Goal: Navigation & Orientation: Find specific page/section

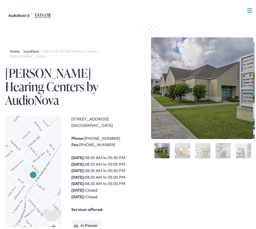
click at [177, 143] on link "2" at bounding box center [182, 149] width 15 height 15
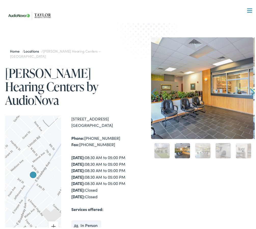
click at [196, 148] on link "3" at bounding box center [202, 149] width 15 height 15
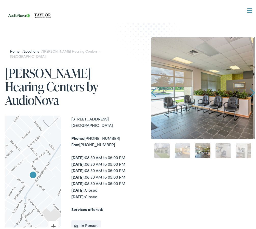
click at [215, 151] on link "4" at bounding box center [222, 149] width 15 height 15
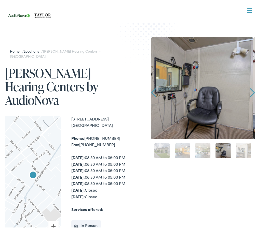
click at [236, 153] on link "5" at bounding box center [243, 149] width 15 height 15
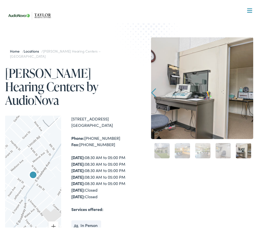
click at [239, 152] on link "5" at bounding box center [243, 149] width 15 height 15
click at [226, 150] on link "4" at bounding box center [222, 149] width 15 height 15
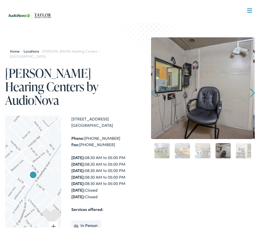
click at [202, 150] on link "3" at bounding box center [202, 149] width 15 height 15
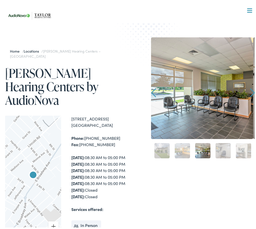
click at [189, 151] on div "2" at bounding box center [182, 149] width 20 height 20
click at [163, 147] on link "1" at bounding box center [161, 149] width 15 height 15
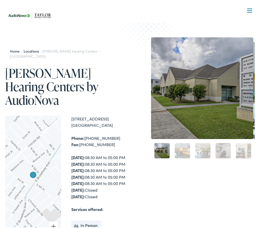
click at [175, 149] on link "2" at bounding box center [182, 149] width 15 height 15
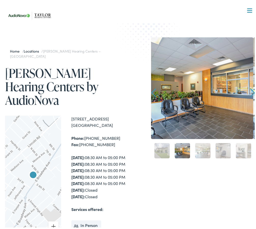
click at [198, 152] on link "3" at bounding box center [202, 149] width 15 height 15
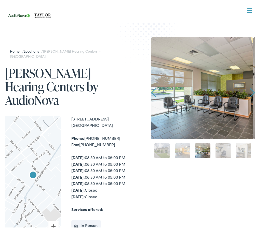
click at [216, 151] on link "4" at bounding box center [222, 149] width 15 height 15
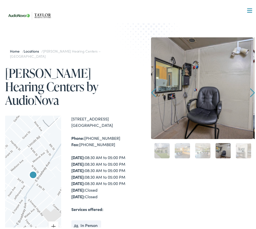
click at [250, 91] on link "Next" at bounding box center [252, 91] width 5 height 9
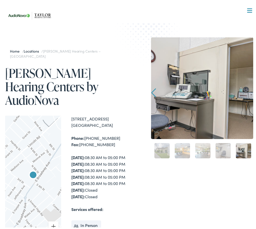
click at [37, 50] on link "Locations" at bounding box center [33, 49] width 18 height 5
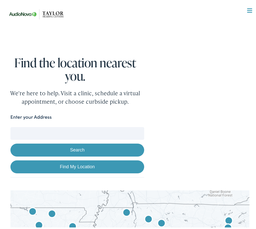
scroll to position [51, 0]
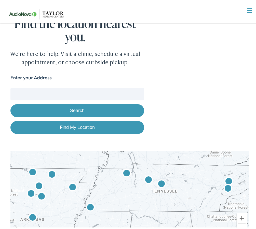
click at [86, 108] on button "Search" at bounding box center [77, 109] width 134 height 13
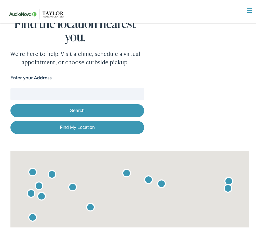
click at [83, 125] on link "Find My Location" at bounding box center [77, 125] width 134 height 13
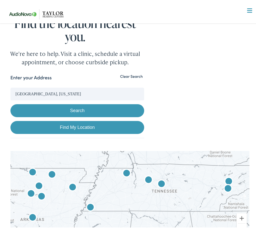
click at [83, 125] on link "Find My Location" at bounding box center [77, 125] width 134 height 13
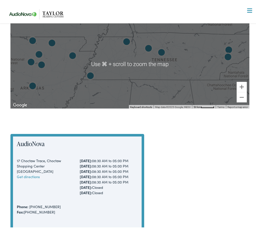
scroll to position [53, 0]
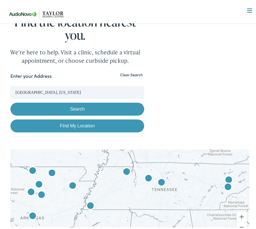
click at [227, 185] on img "Taylor Hearing Centers by AudioNova" at bounding box center [228, 186] width 12 height 12
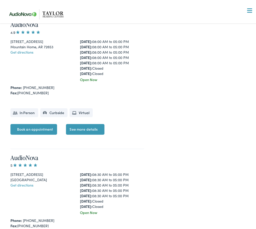
scroll to position [1661, 0]
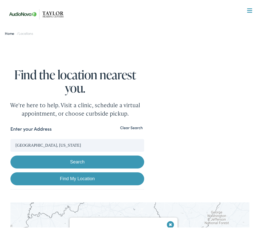
click at [84, 178] on link "Find My Location" at bounding box center [77, 177] width 134 height 13
click at [39, 127] on label "Enter your Address" at bounding box center [30, 127] width 41 height 7
click at [39, 137] on input "Knoxville, Tennessee" at bounding box center [77, 143] width 134 height 13
click at [59, 124] on div "Enter your Address" at bounding box center [77, 129] width 134 height 10
click at [55, 127] on div "Enter your Address" at bounding box center [77, 129] width 134 height 10
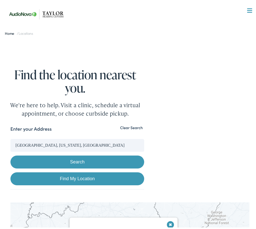
click at [55, 127] on div "Enter your Address" at bounding box center [77, 129] width 134 height 10
click at [54, 127] on div "Enter your Address" at bounding box center [77, 129] width 134 height 10
click at [37, 130] on label "Enter your Address" at bounding box center [30, 127] width 41 height 7
click at [37, 137] on input "Knoxville, Tennessee, USA" at bounding box center [77, 143] width 134 height 13
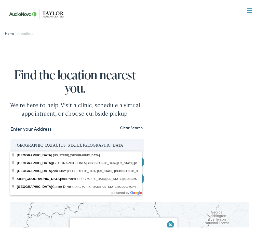
click at [17, 131] on div "Enter your Address" at bounding box center [77, 129] width 134 height 10
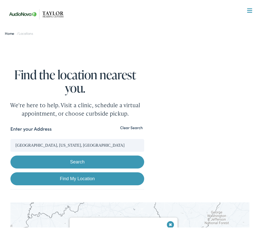
click at [12, 130] on label "Enter your Address" at bounding box center [30, 127] width 41 height 7
click at [12, 137] on input "Knoxville, Tennessee, USA" at bounding box center [77, 143] width 134 height 13
click at [12, 130] on div "Enter your Address" at bounding box center [77, 129] width 134 height 10
click at [58, 126] on div "Enter your Address" at bounding box center [77, 129] width 134 height 10
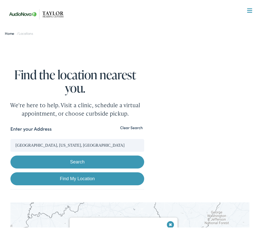
click at [83, 174] on link "Find My Location" at bounding box center [77, 177] width 134 height 13
type input "Knoxville, Tennessee"
click at [87, 177] on link "Find My Location" at bounding box center [77, 177] width 134 height 13
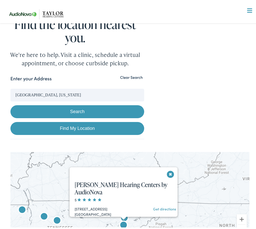
click at [78, 108] on button "Search" at bounding box center [77, 110] width 134 height 13
click at [78, 109] on button "Search" at bounding box center [77, 110] width 134 height 13
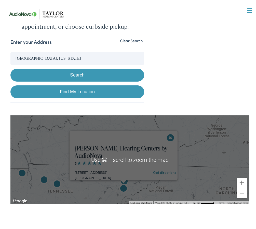
scroll to position [0, 0]
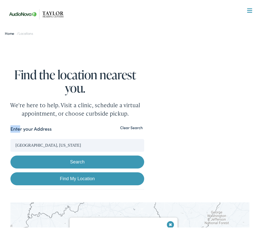
click at [54, 127] on div "Enter your Address" at bounding box center [77, 129] width 134 height 10
click at [53, 127] on div "Enter your Address" at bounding box center [77, 129] width 134 height 10
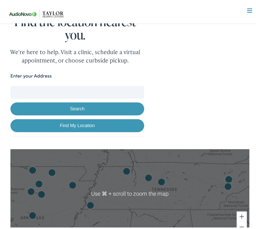
scroll to position [110, 0]
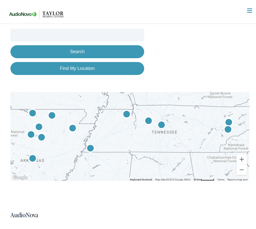
drag, startPoint x: 177, startPoint y: 110, endPoint x: 178, endPoint y: 107, distance: 3.0
click at [177, 110] on div at bounding box center [129, 134] width 239 height 89
click at [227, 119] on img "Taylor Hearing Centers by AudioNova" at bounding box center [228, 121] width 12 height 12
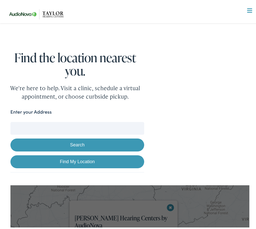
scroll to position [0, 0]
